Goal: Check status: Check status

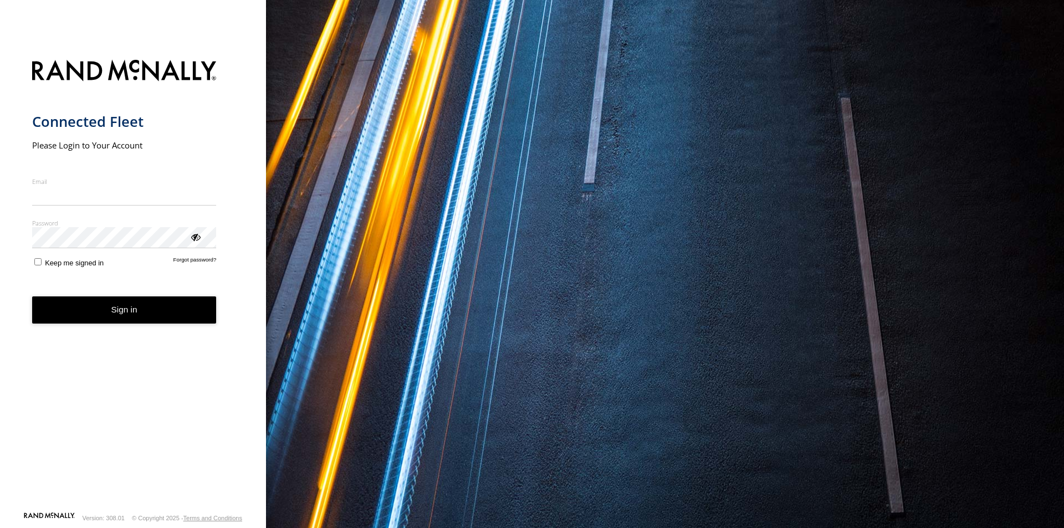
type input "**********"
click at [119, 322] on button "Sign in" at bounding box center [124, 309] width 185 height 27
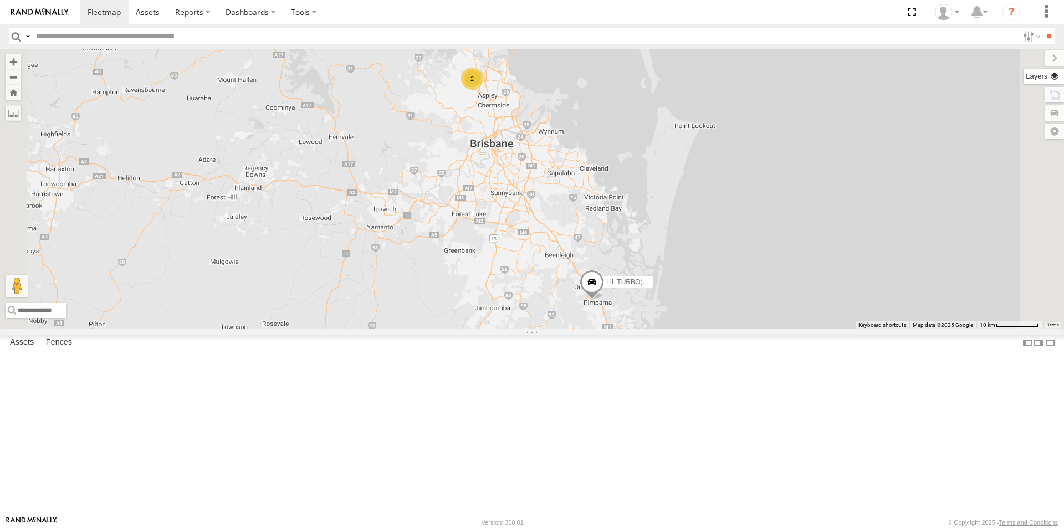
click at [1053, 76] on label at bounding box center [1043, 77] width 40 height 16
click at [0, 0] on span "Basemaps" at bounding box center [0, 0] width 0 height 0
click at [0, 0] on span "Satellite + Roadmap" at bounding box center [0, 0] width 0 height 0
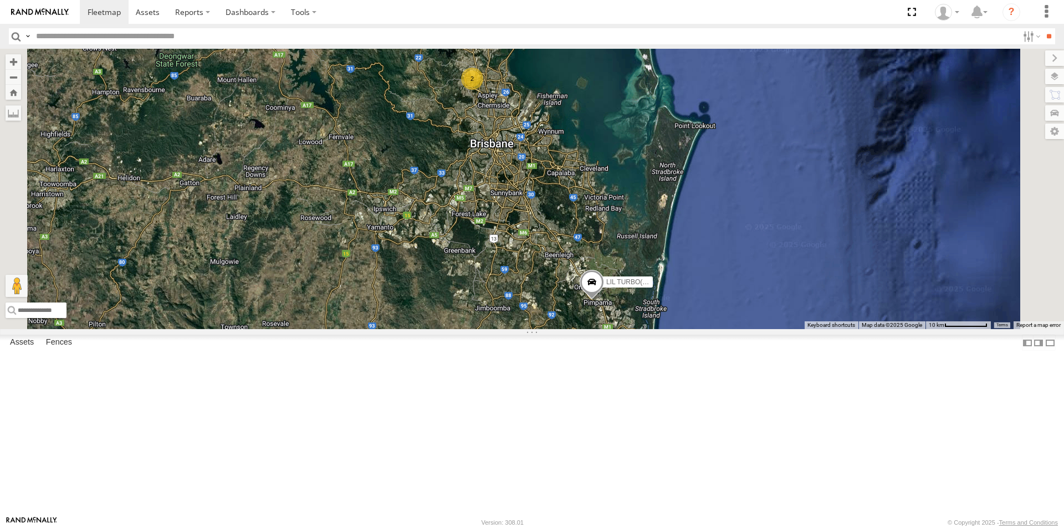
click at [0, 0] on div "LIL TURBO(SMALL TRUCK)" at bounding box center [0, 0] width 0 height 0
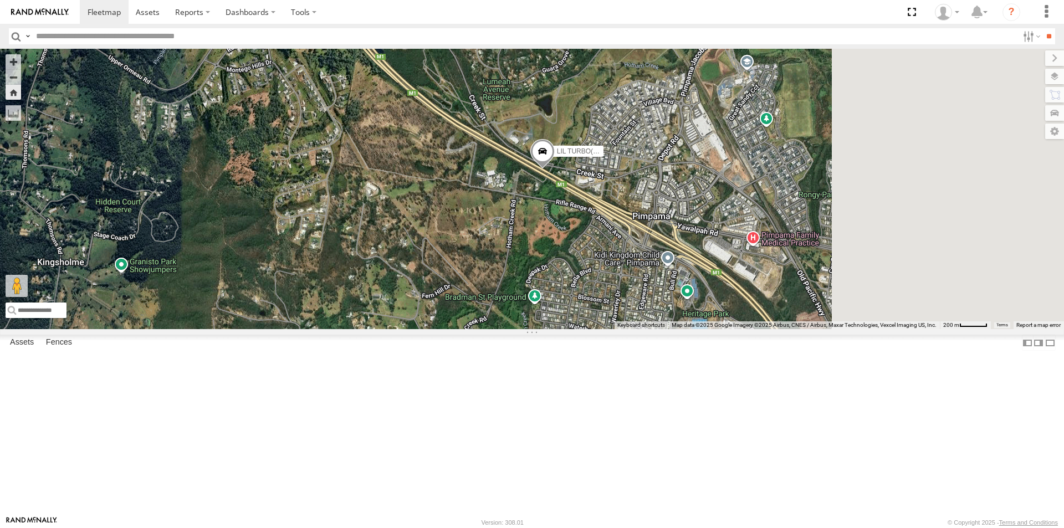
drag, startPoint x: 753, startPoint y: 269, endPoint x: 542, endPoint y: 219, distance: 216.4
click at [543, 220] on div "LIL TURBO(SMALL TRUCK)" at bounding box center [532, 189] width 1064 height 280
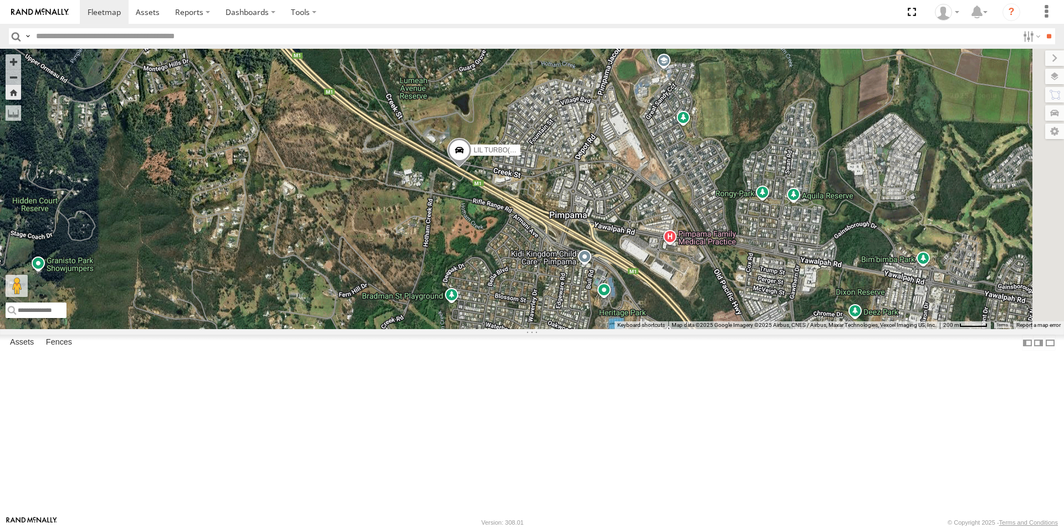
click at [472, 168] on span at bounding box center [459, 153] width 24 height 30
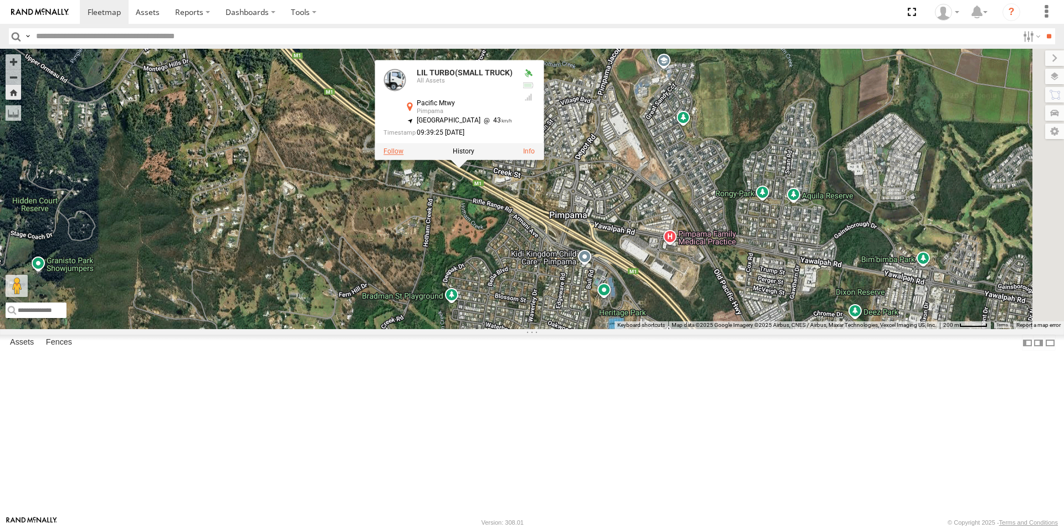
click at [403, 155] on label at bounding box center [393, 151] width 20 height 8
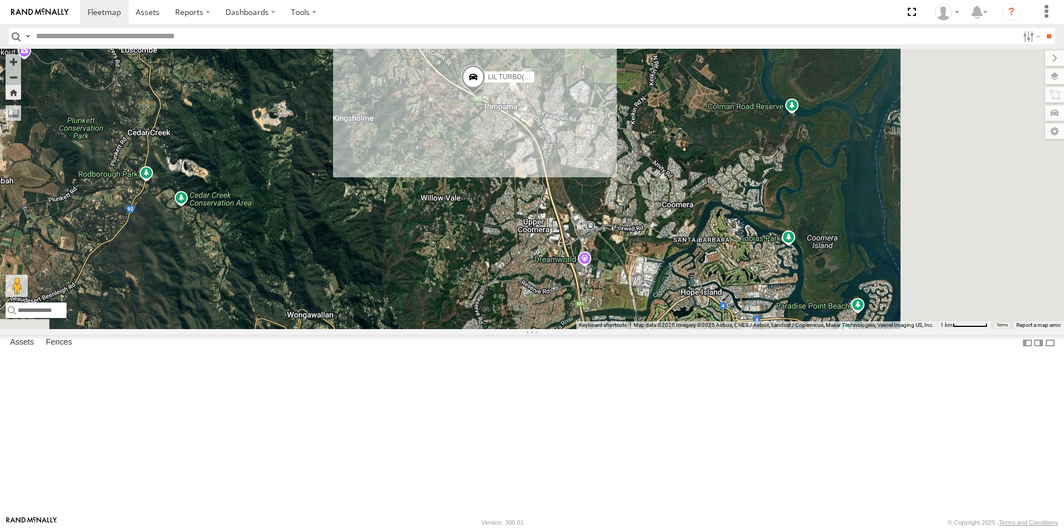
drag, startPoint x: 637, startPoint y: 381, endPoint x: 513, endPoint y: 242, distance: 186.8
click at [513, 242] on div "LIL TURBO(SMALL TRUCK)" at bounding box center [532, 189] width 1064 height 280
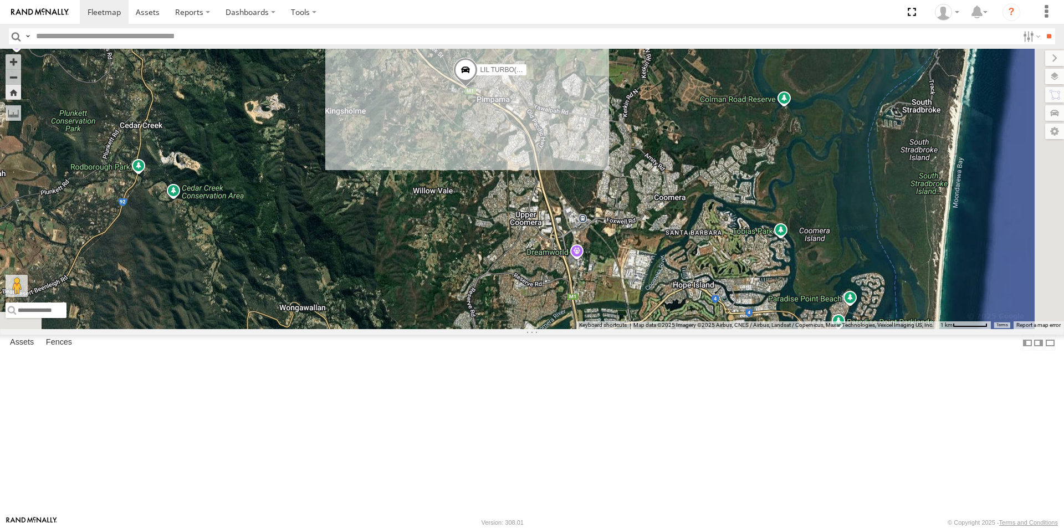
click at [0, 0] on div at bounding box center [0, 0] width 0 height 0
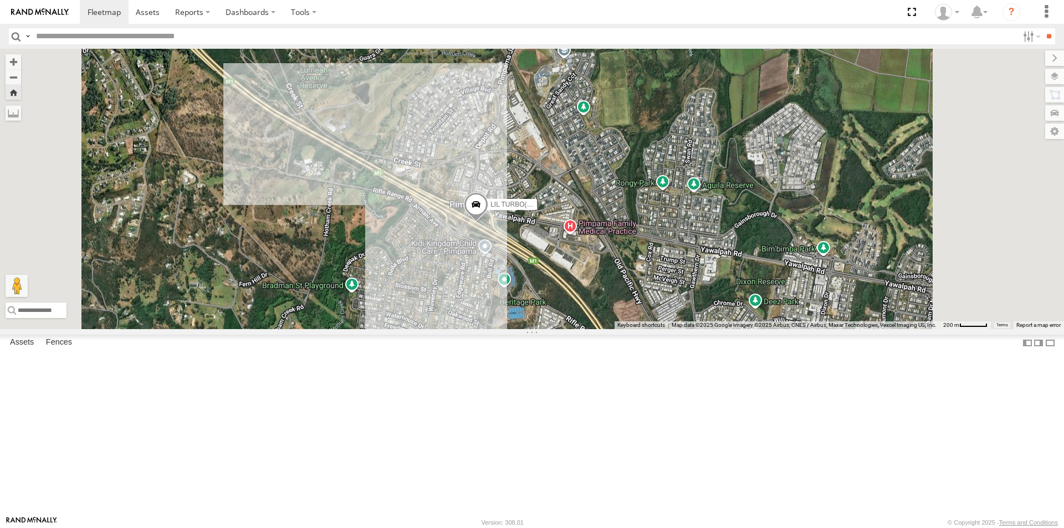
drag, startPoint x: 530, startPoint y: 416, endPoint x: 444, endPoint y: 218, distance: 215.1
click at [452, 228] on div "LIL TURBO(SMALL TRUCK)" at bounding box center [532, 189] width 1064 height 280
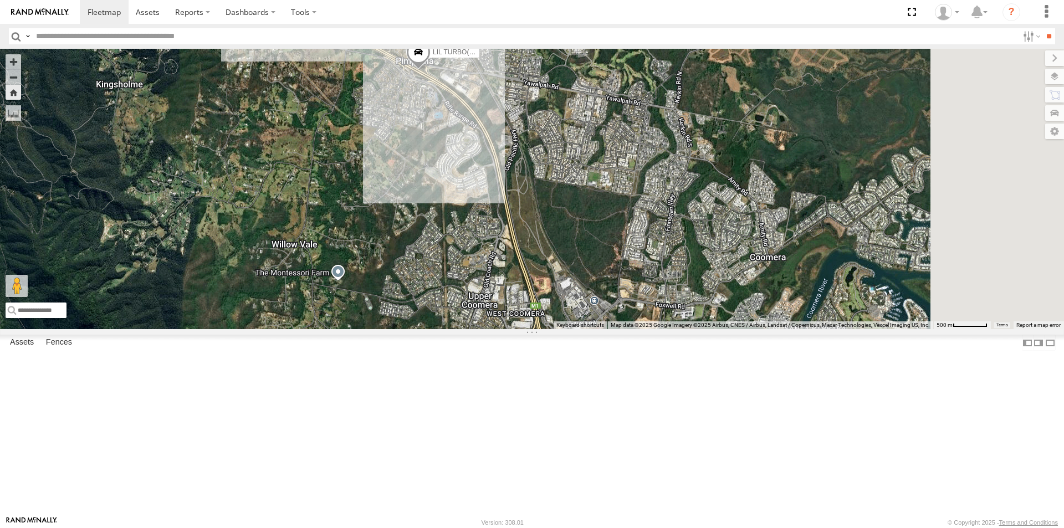
drag, startPoint x: 860, startPoint y: 410, endPoint x: 701, endPoint y: 314, distance: 186.4
click at [702, 314] on div "LIL TURBO(SMALL TRUCK)" at bounding box center [532, 189] width 1064 height 280
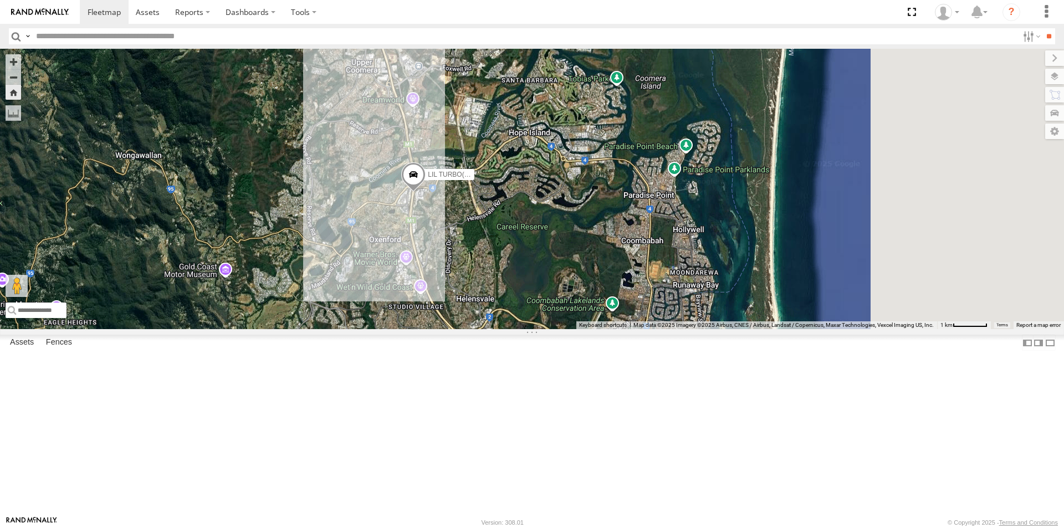
drag, startPoint x: 838, startPoint y: 235, endPoint x: 626, endPoint y: 191, distance: 217.3
click at [626, 191] on div "LIL TURBO(SMALL TRUCK)" at bounding box center [532, 189] width 1064 height 280
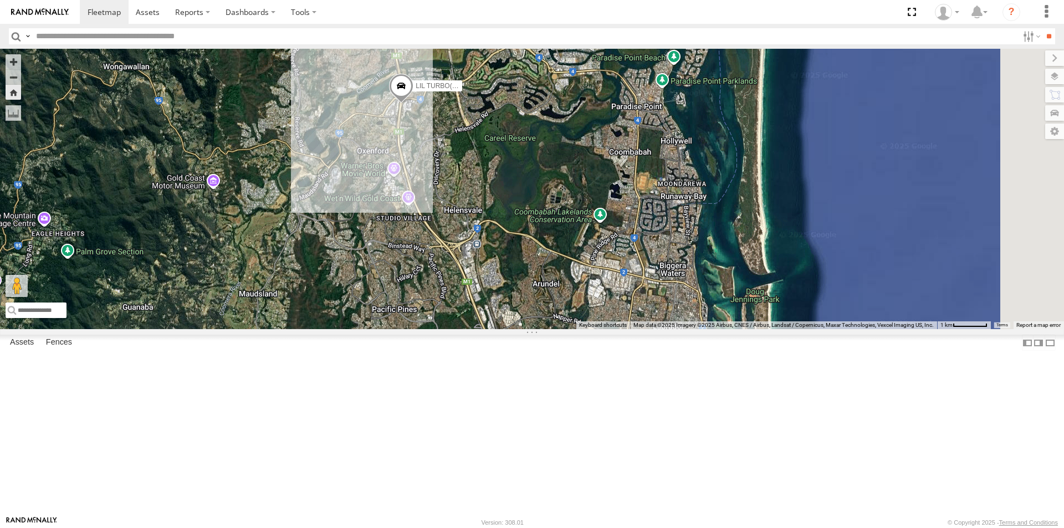
drag, startPoint x: 631, startPoint y: 255, endPoint x: 698, endPoint y: 181, distance: 100.4
click at [698, 181] on div "LIL TURBO(SMALL TRUCK)" at bounding box center [532, 189] width 1064 height 280
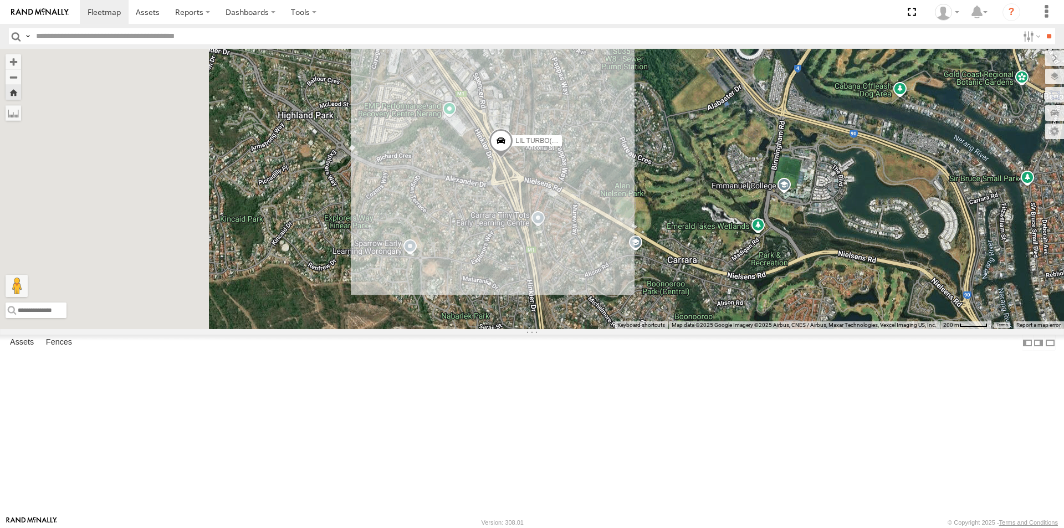
drag, startPoint x: 562, startPoint y: 248, endPoint x: 751, endPoint y: 392, distance: 237.9
click at [750, 329] on div "LIL TURBO(SMALL TRUCK)" at bounding box center [532, 189] width 1064 height 280
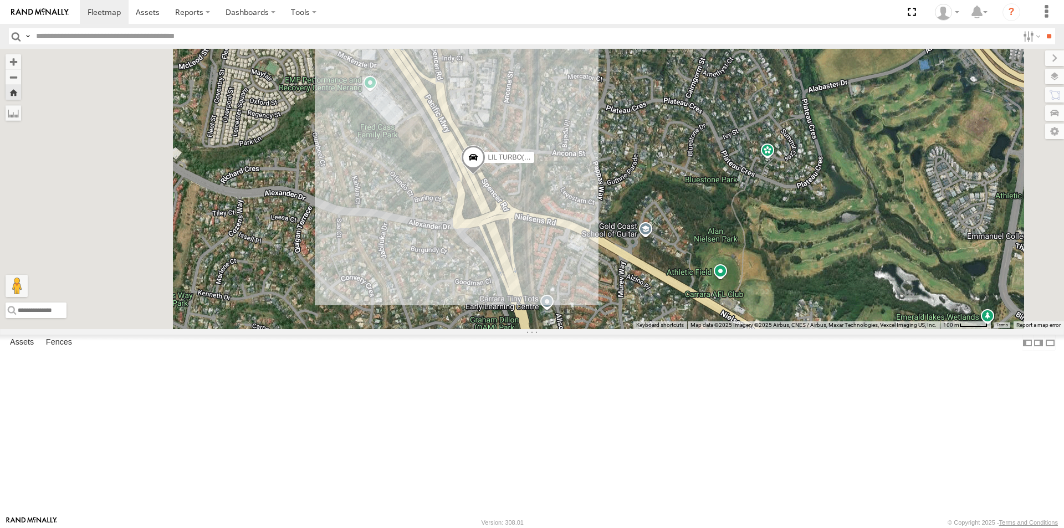
drag, startPoint x: 676, startPoint y: 311, endPoint x: 712, endPoint y: 467, distance: 159.8
click at [712, 329] on div "LIL TURBO(SMALL TRUCK)" at bounding box center [532, 189] width 1064 height 280
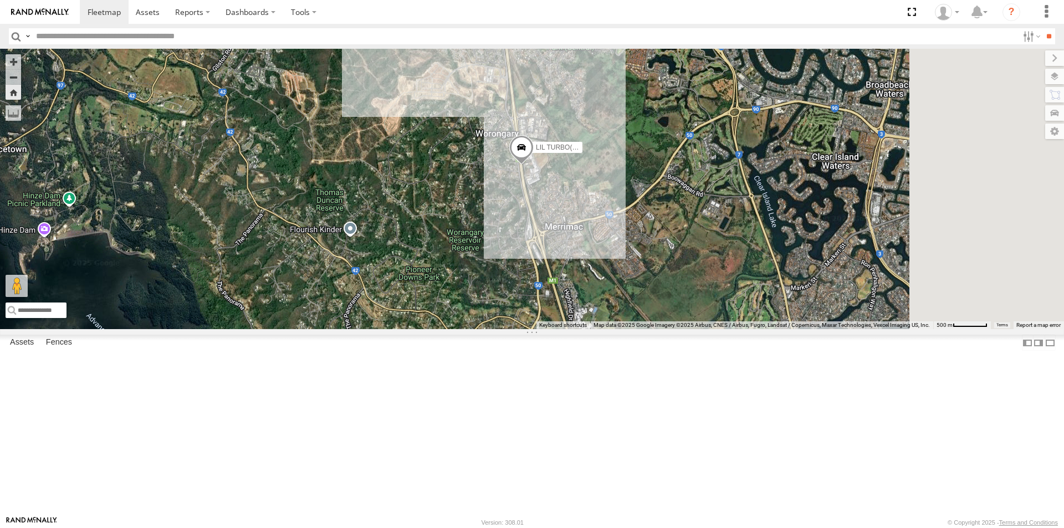
drag, startPoint x: 708, startPoint y: 383, endPoint x: 570, endPoint y: 277, distance: 173.9
click at [570, 278] on div "LIL TURBO(SMALL TRUCK)" at bounding box center [532, 189] width 1064 height 280
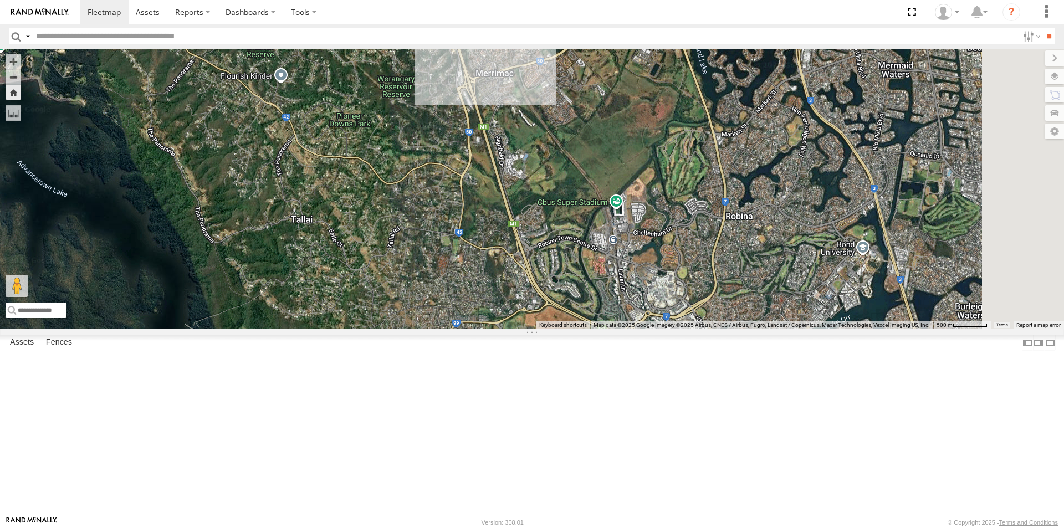
drag, startPoint x: 788, startPoint y: 366, endPoint x: 756, endPoint y: 243, distance: 126.5
click at [756, 243] on div "LIL TURBO(SMALL TRUCK)" at bounding box center [532, 189] width 1064 height 280
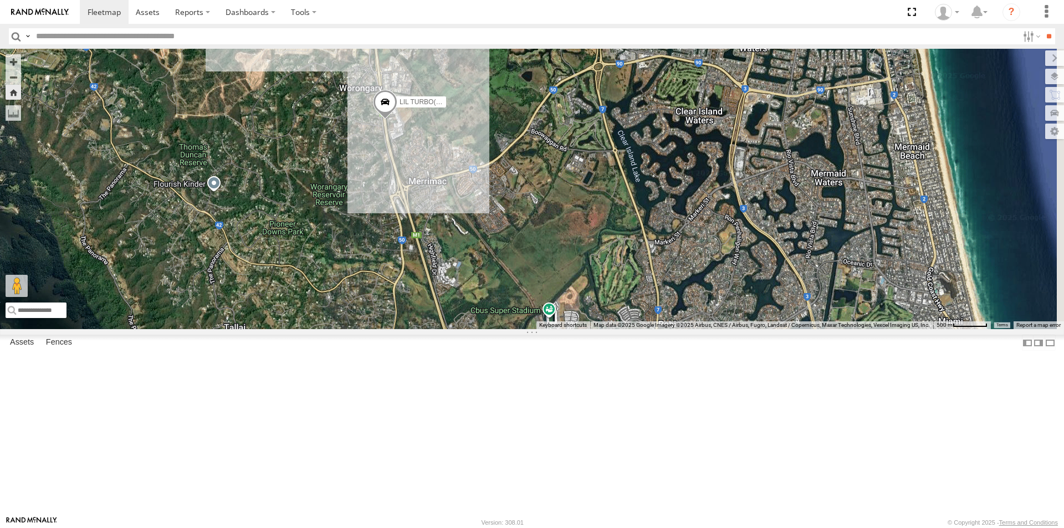
drag, startPoint x: 737, startPoint y: 272, endPoint x: 675, endPoint y: 390, distance: 133.1
click at [675, 329] on div "LIL TURBO(SMALL TRUCK)" at bounding box center [532, 189] width 1064 height 280
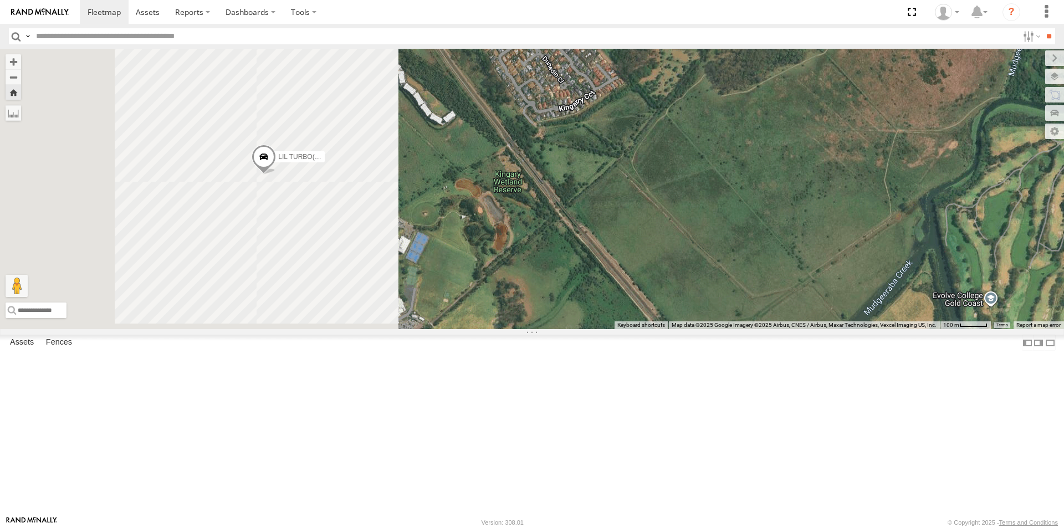
drag, startPoint x: 494, startPoint y: 304, endPoint x: 847, endPoint y: 336, distance: 354.4
click at [813, 329] on div "LIL TURBO(SMALL TRUCK)" at bounding box center [532, 189] width 1064 height 280
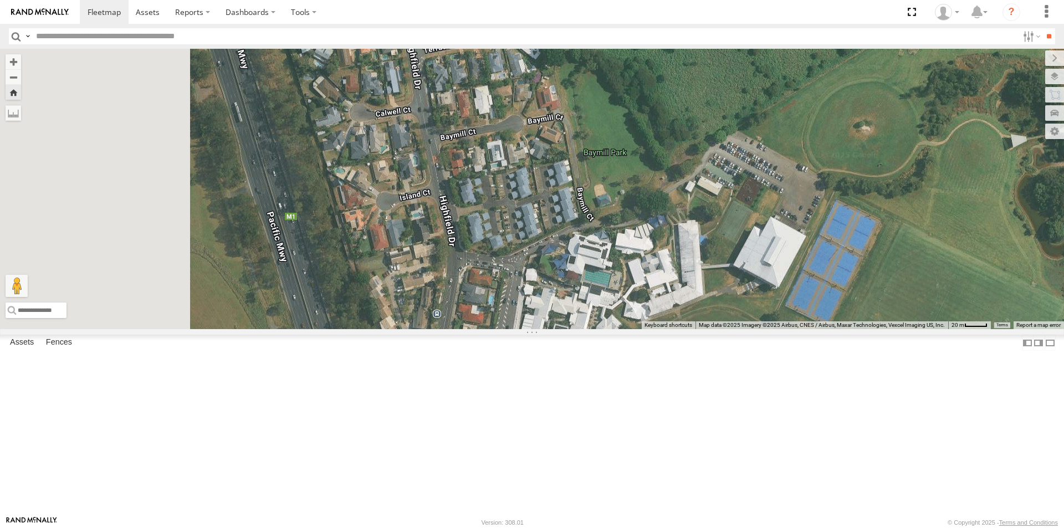
drag, startPoint x: 663, startPoint y: 317, endPoint x: 880, endPoint y: 345, distance: 218.5
click at [857, 329] on div "LIL TURBO(SMALL TRUCK)" at bounding box center [532, 189] width 1064 height 280
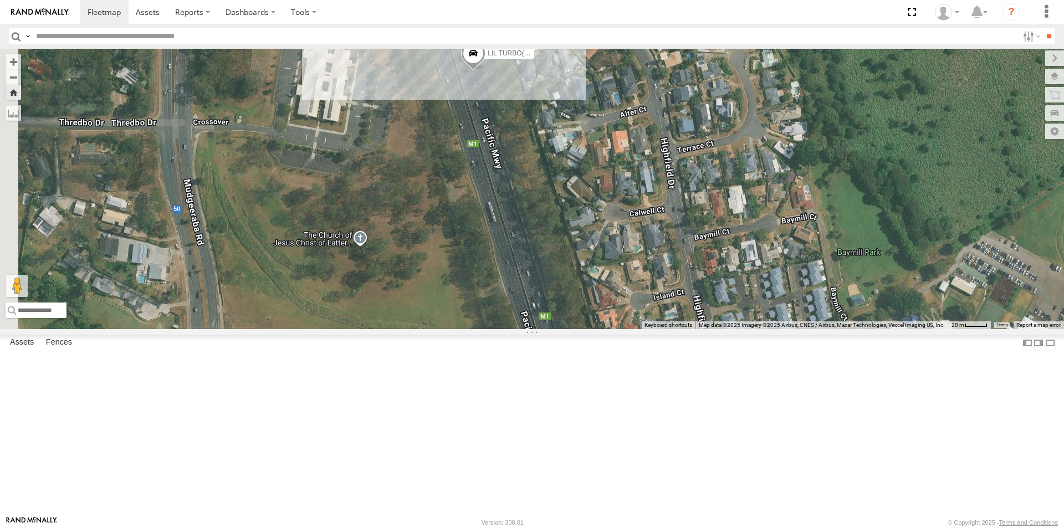
drag, startPoint x: 755, startPoint y: 300, endPoint x: 707, endPoint y: 395, distance: 106.3
click at [707, 329] on div "LIL TURBO(SMALL TRUCK)" at bounding box center [532, 189] width 1064 height 280
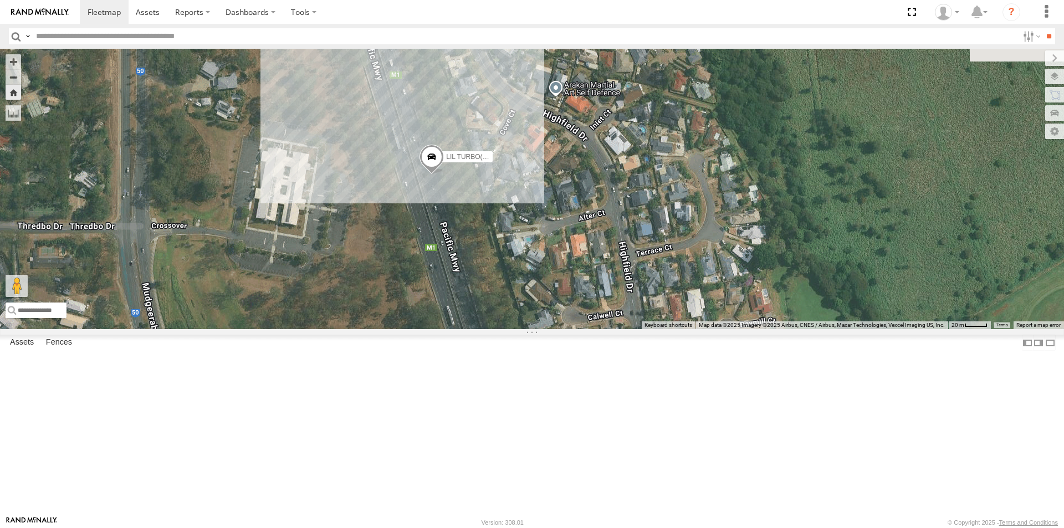
drag, startPoint x: 747, startPoint y: 291, endPoint x: 710, endPoint y: 392, distance: 106.7
click at [706, 329] on div "LIL TURBO(SMALL TRUCK)" at bounding box center [532, 189] width 1064 height 280
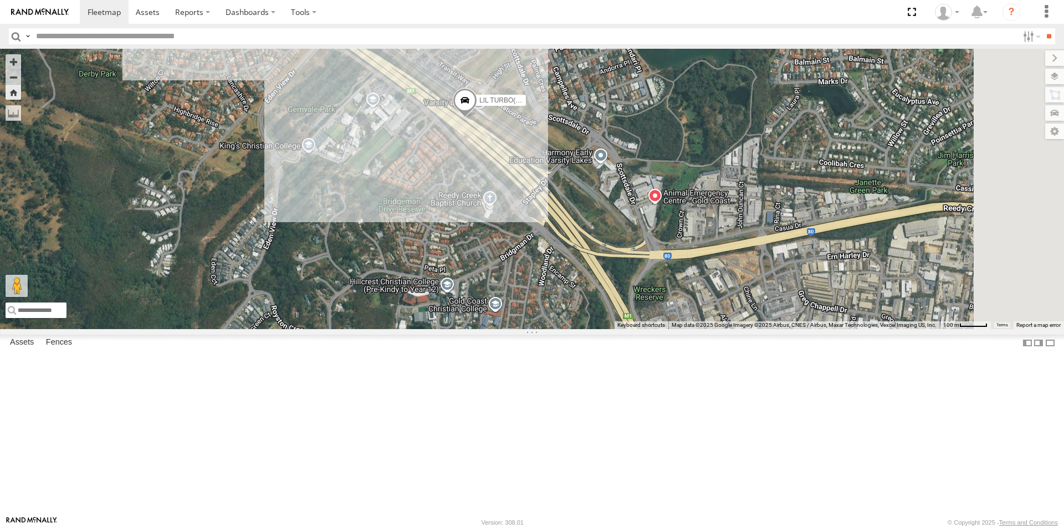
drag, startPoint x: 766, startPoint y: 394, endPoint x: 554, endPoint y: 279, distance: 241.7
click at [560, 281] on div "LIL TURBO(SMALL TRUCK)" at bounding box center [532, 189] width 1064 height 280
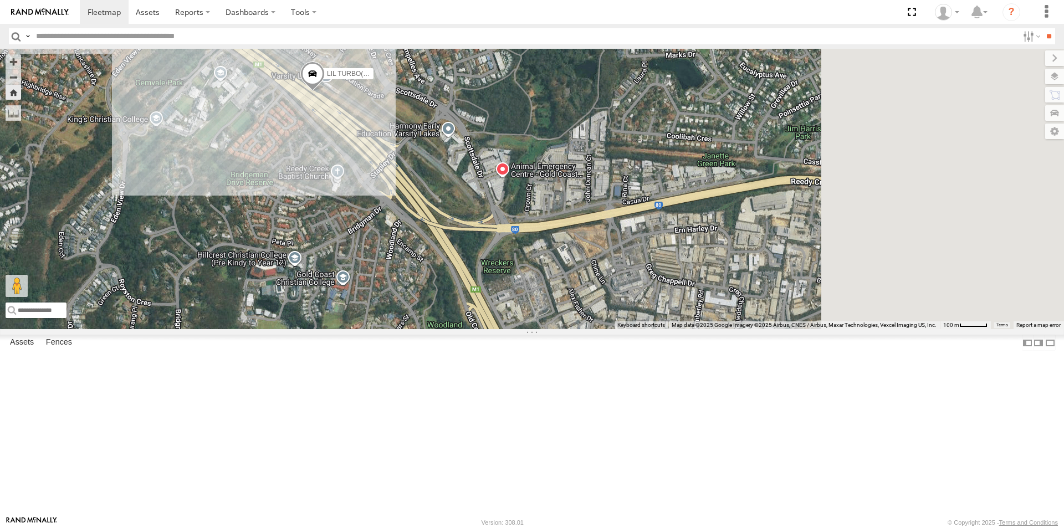
drag, startPoint x: 768, startPoint y: 371, endPoint x: 577, endPoint y: 349, distance: 192.4
click at [578, 329] on div "LIL TURBO(SMALL TRUCK)" at bounding box center [532, 189] width 1064 height 280
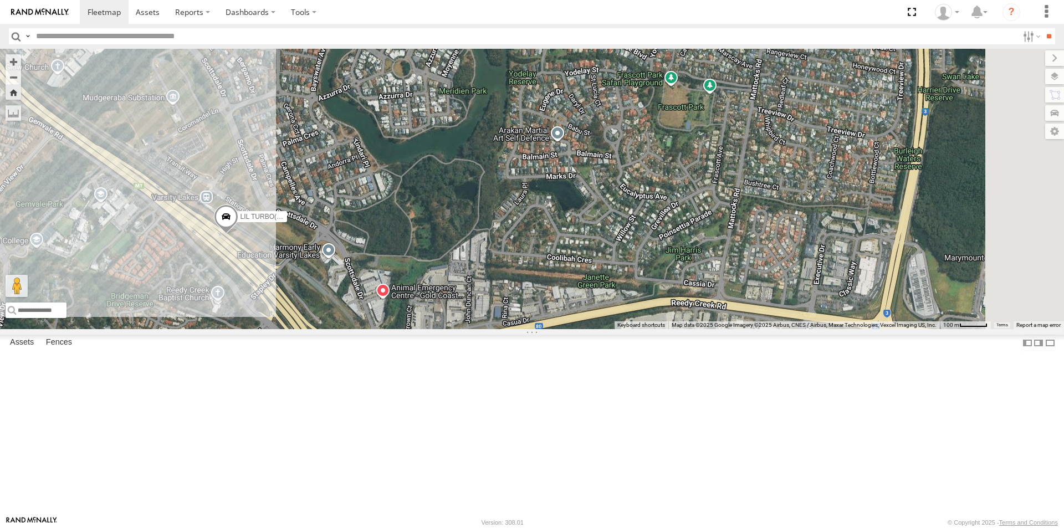
drag, startPoint x: 808, startPoint y: 217, endPoint x: 760, endPoint y: 362, distance: 153.0
click at [758, 329] on div "LIL TURBO(SMALL TRUCK)" at bounding box center [532, 189] width 1064 height 280
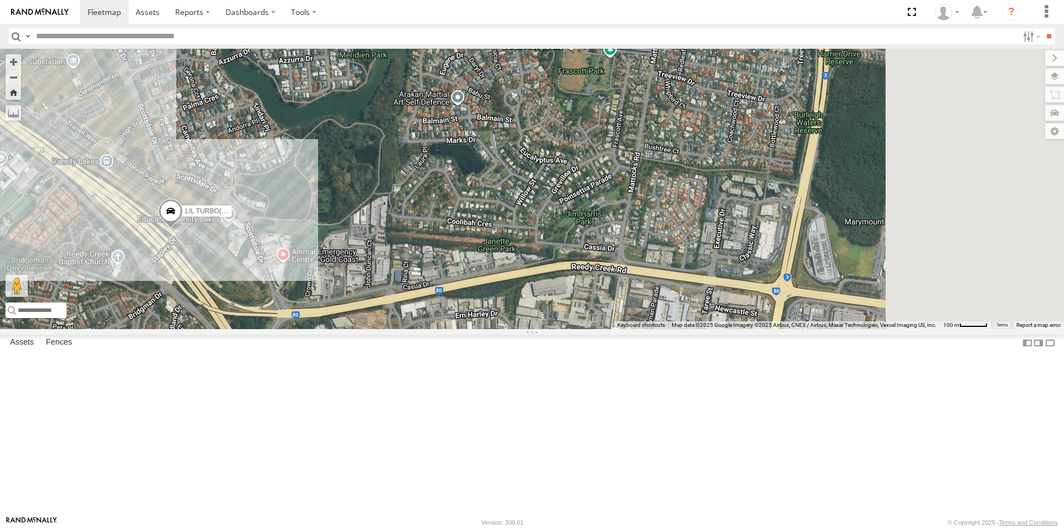
drag, startPoint x: 747, startPoint y: 234, endPoint x: 563, endPoint y: 182, distance: 190.5
click at [563, 182] on div "LIL TURBO(SMALL TRUCK)" at bounding box center [532, 189] width 1064 height 280
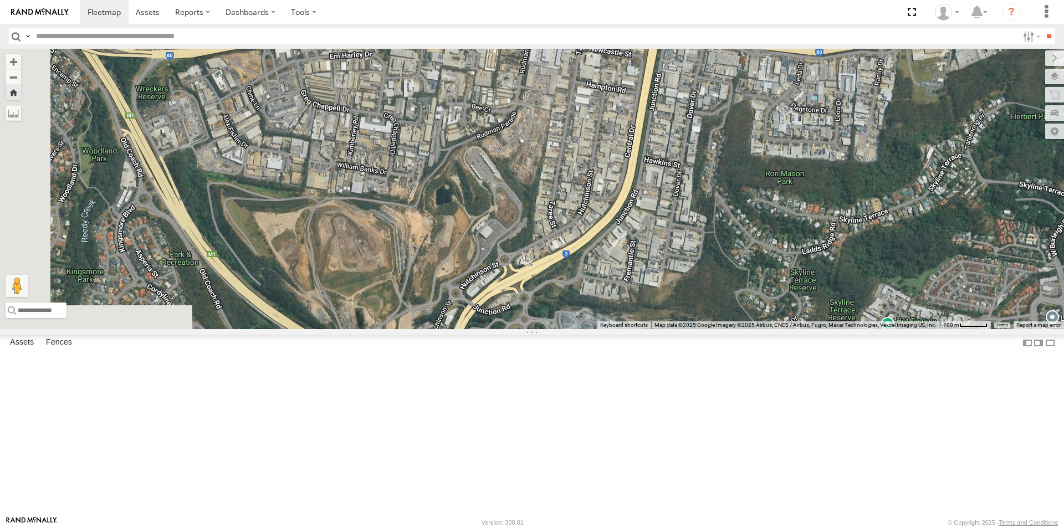
drag, startPoint x: 630, startPoint y: 356, endPoint x: 750, endPoint y: 401, distance: 128.3
click at [750, 329] on div "LIL TURBO(SMALL TRUCK)" at bounding box center [532, 189] width 1064 height 280
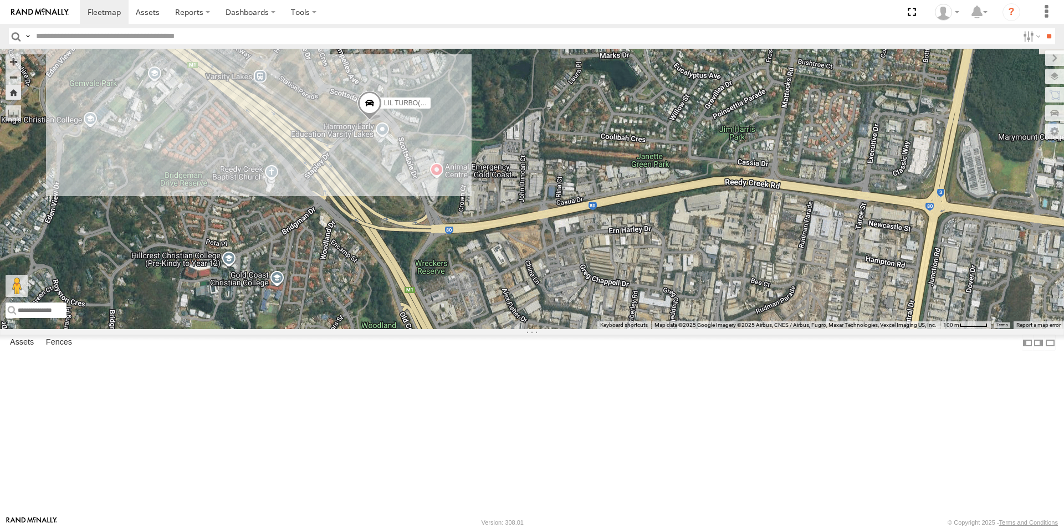
drag, startPoint x: 781, startPoint y: 306, endPoint x: 612, endPoint y: 234, distance: 183.4
click at [612, 234] on div "LIL TURBO(SMALL TRUCK)" at bounding box center [532, 189] width 1064 height 280
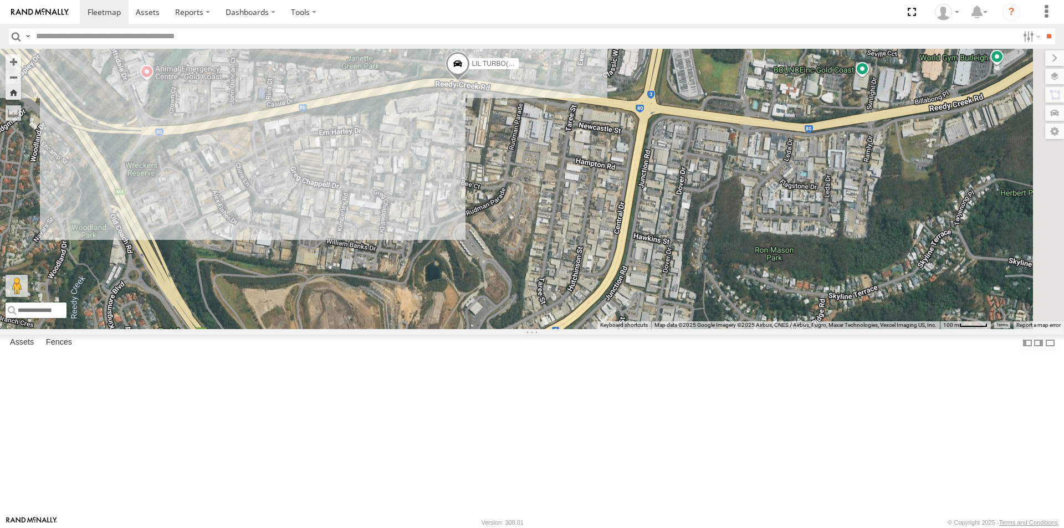
drag, startPoint x: 834, startPoint y: 351, endPoint x: 575, endPoint y: 283, distance: 268.1
click at [575, 283] on div "LIL TURBO(SMALL TRUCK)" at bounding box center [532, 189] width 1064 height 280
